Goal: Information Seeking & Learning: Learn about a topic

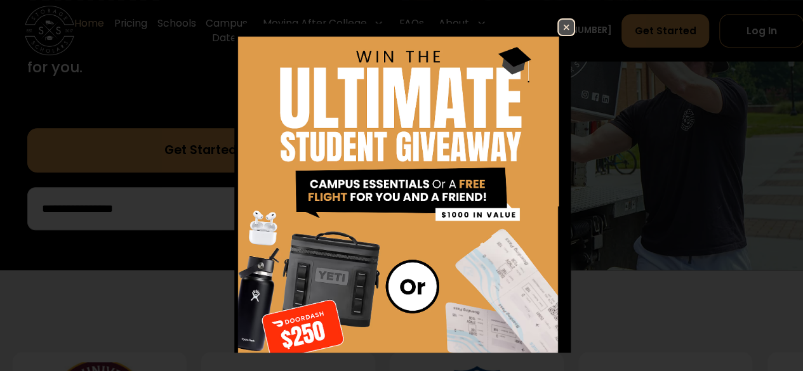
click at [558, 23] on img at bounding box center [565, 27] width 15 height 15
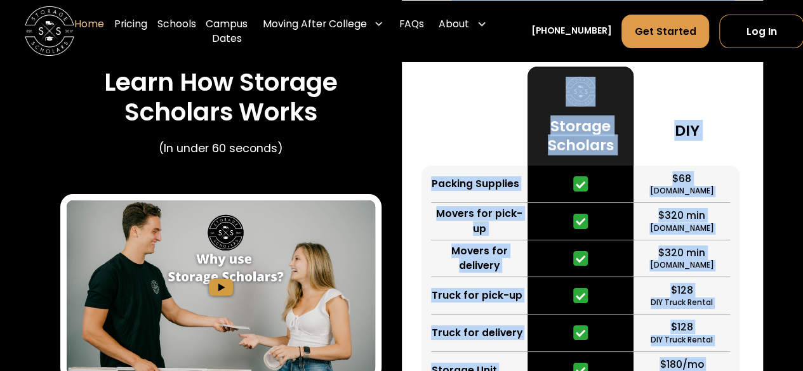
scroll to position [2098, 0]
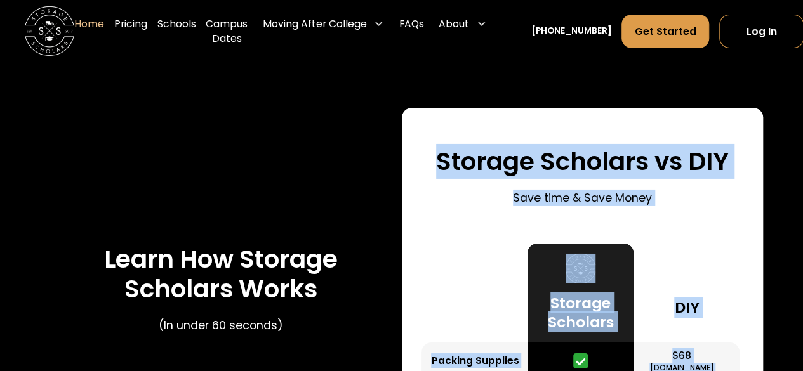
drag, startPoint x: 721, startPoint y: 301, endPoint x: 433, endPoint y: 163, distance: 320.1
copy div "Storage Scholars vs DIY Save time & Save Money Packing Supplies Movers for pick…"
click at [468, 211] on div "Storage Scholars vs DIY Save time & Save Money" at bounding box center [582, 179] width 322 height 65
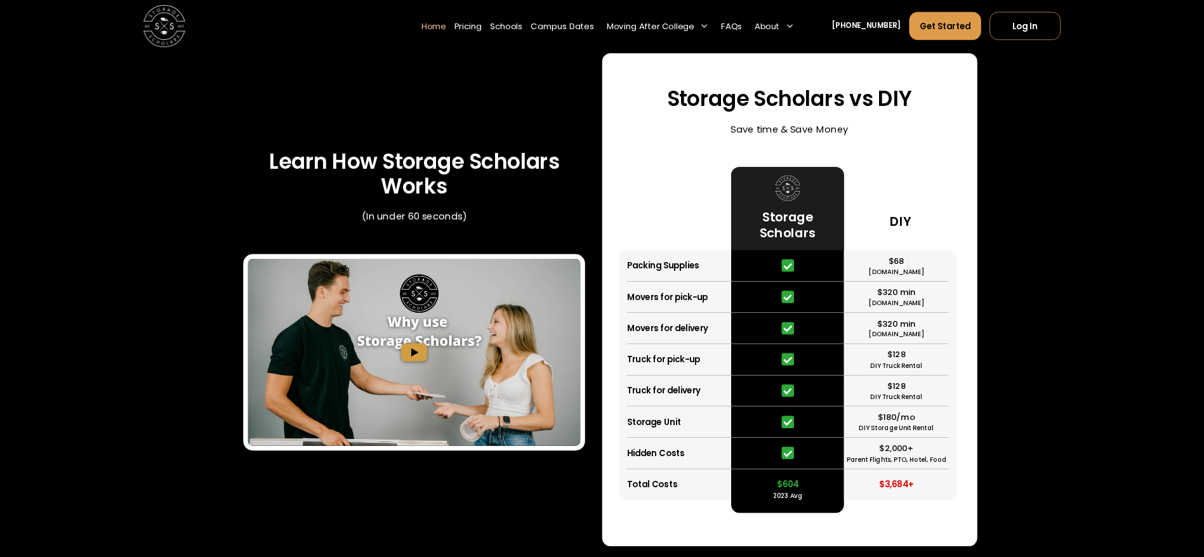
scroll to position [2576, 0]
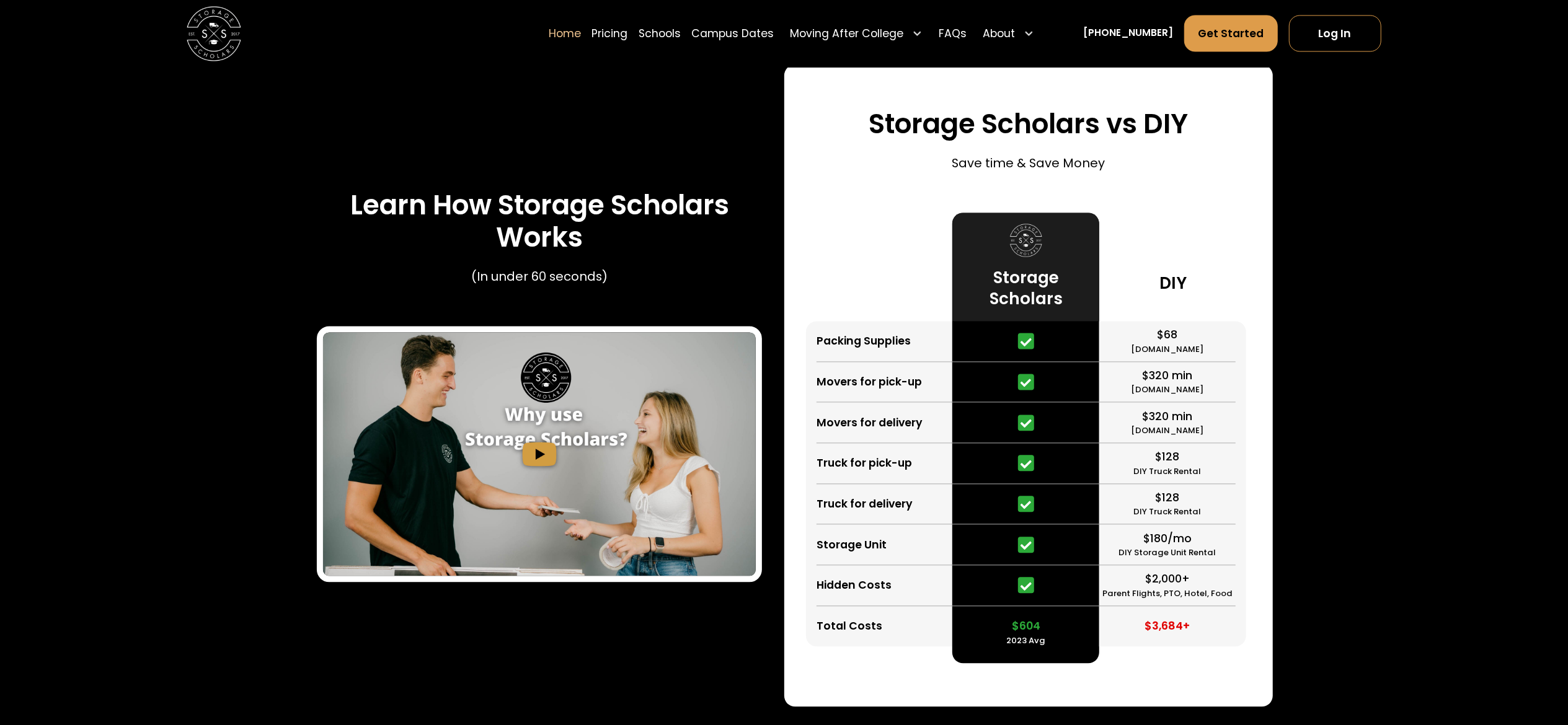
drag, startPoint x: 760, startPoint y: 1, endPoint x: 858, endPoint y: 264, distance: 280.7
click at [784, 264] on div at bounding box center [879, 267] width 147 height 108
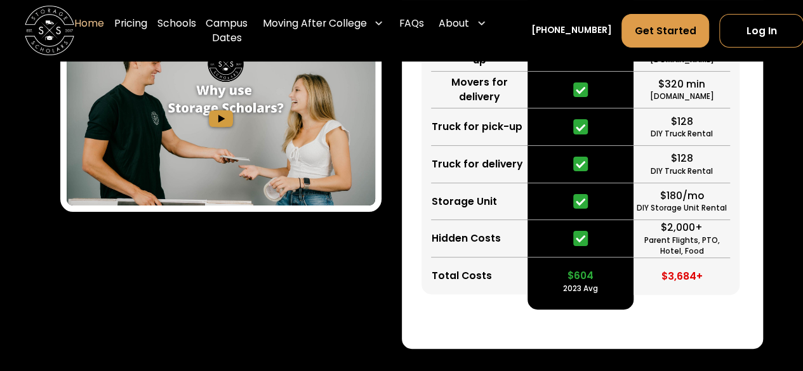
scroll to position [2438, 0]
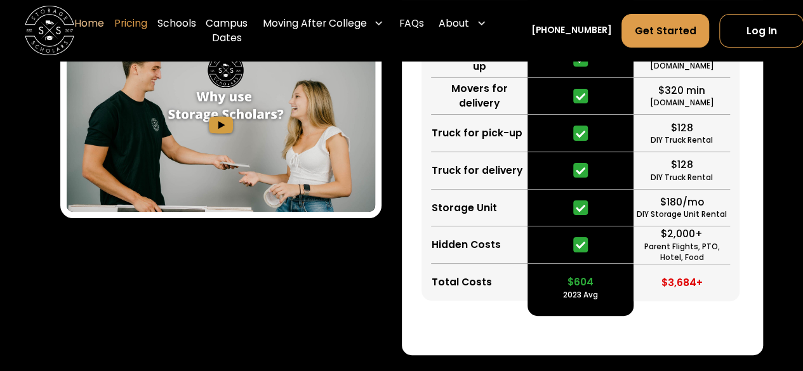
click at [136, 23] on link "Pricing" at bounding box center [130, 30] width 33 height 49
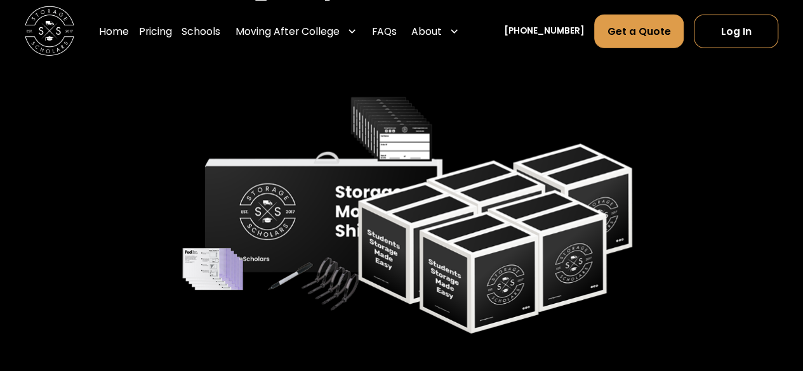
scroll to position [1862, 0]
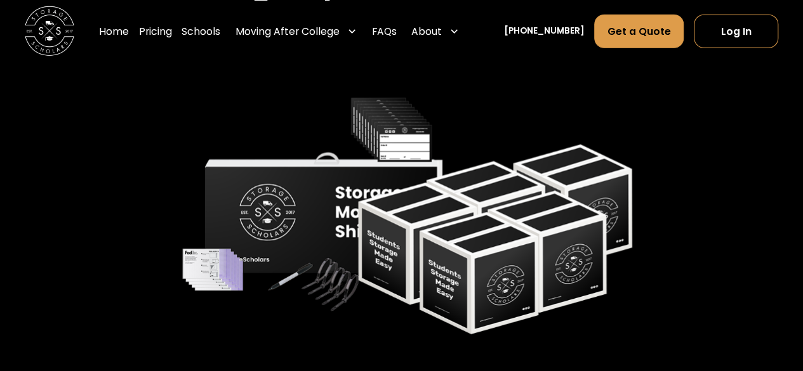
click at [352, 201] on img at bounding box center [401, 214] width 476 height 247
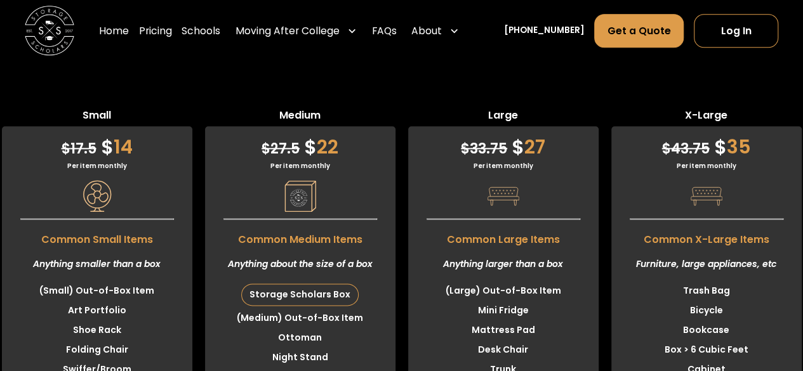
scroll to position [3078, 0]
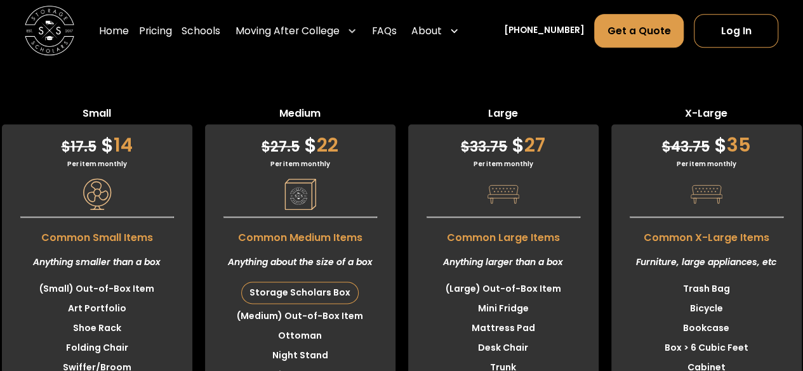
click at [388, 34] on div "Home Pricing Schools Moving After College Commercial Moving Post Grad Moving Ge…" at bounding box center [281, 31] width 365 height 35
click at [397, 31] on link "FAQs" at bounding box center [384, 31] width 25 height 35
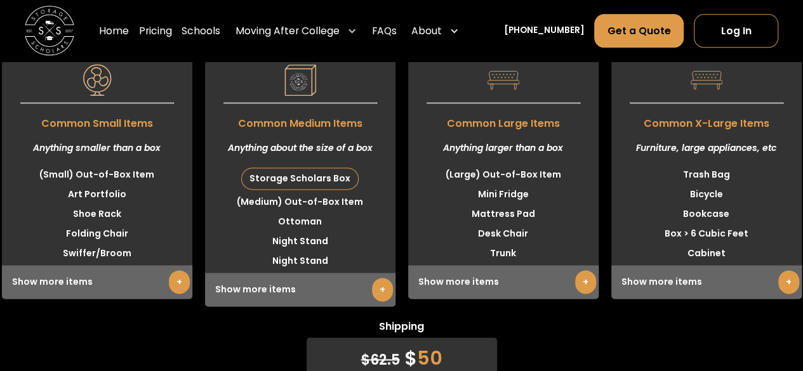
scroll to position [3197, 0]
